Goal: Task Accomplishment & Management: Use online tool/utility

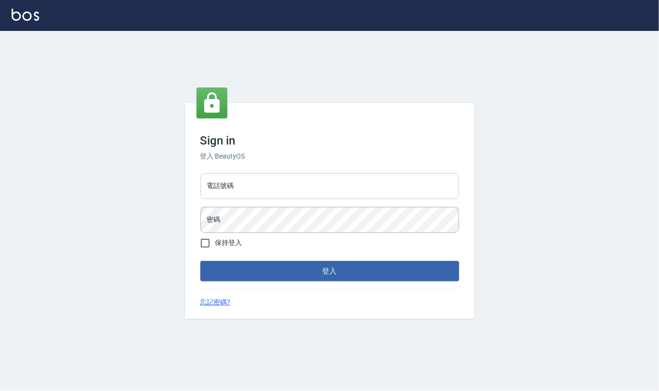
click at [329, 182] on input "電話號碼" at bounding box center [329, 186] width 259 height 26
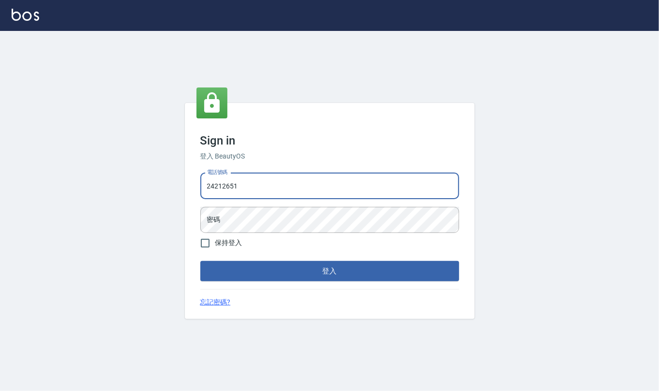
type input "24212651"
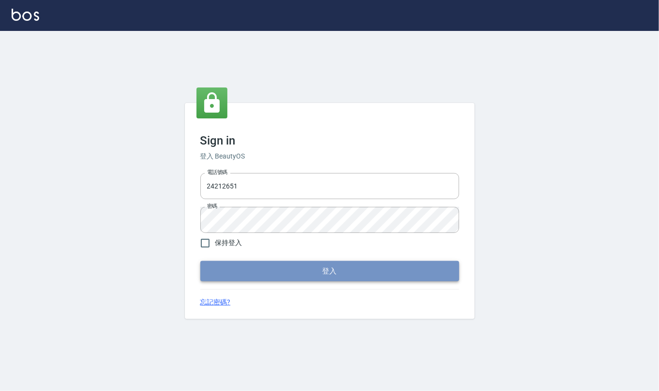
click at [360, 262] on button "登入" at bounding box center [329, 271] width 259 height 20
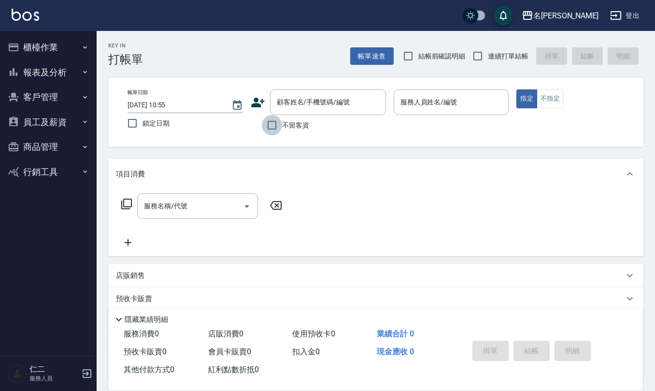
click at [275, 123] on input "不留客資" at bounding box center [272, 125] width 20 height 20
checkbox input "true"
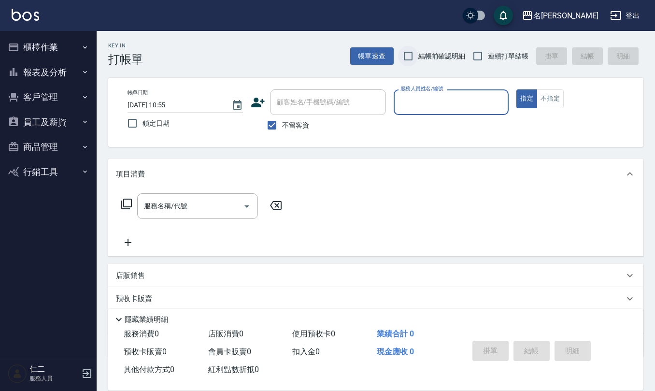
click at [410, 55] on input "結帳前確認明細" at bounding box center [408, 56] width 20 height 20
checkbox input "true"
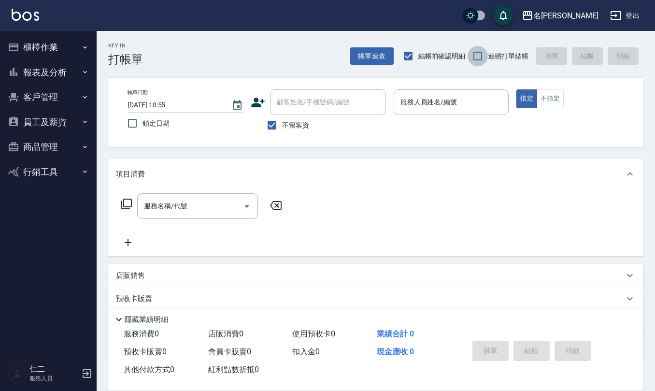
click at [478, 56] on input "連續打單結帳" at bounding box center [478, 56] width 20 height 20
checkbox input "true"
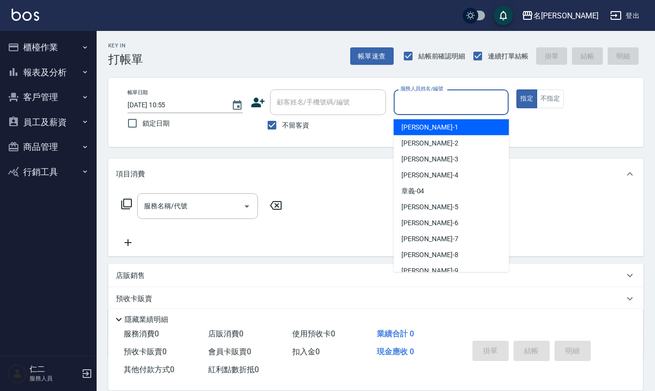
click at [424, 99] on div "服務人員姓名/編號 服務人員姓名/編號" at bounding box center [451, 102] width 115 height 26
